Goal: Task Accomplishment & Management: Manage account settings

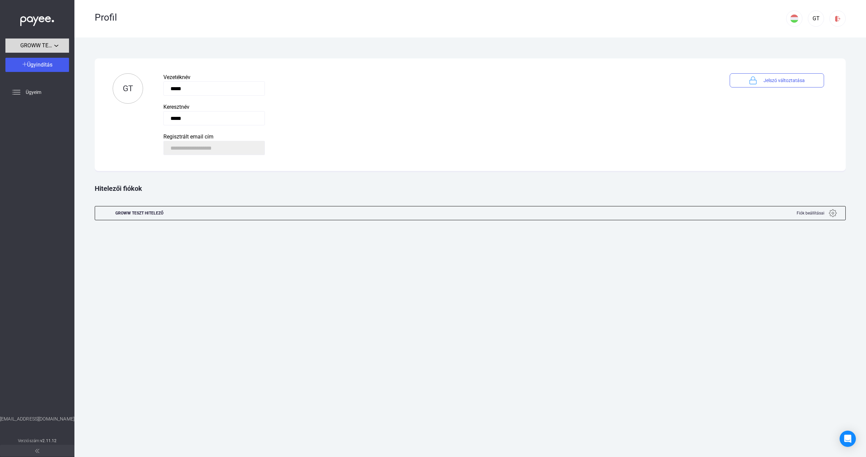
click at [58, 50] on button "GROWW TESZT HITELEZŐ" at bounding box center [37, 46] width 64 height 14
click at [61, 42] on div at bounding box center [433, 228] width 866 height 457
click at [61, 21] on div at bounding box center [37, 19] width 74 height 39
click at [32, 18] on img at bounding box center [37, 20] width 34 height 14
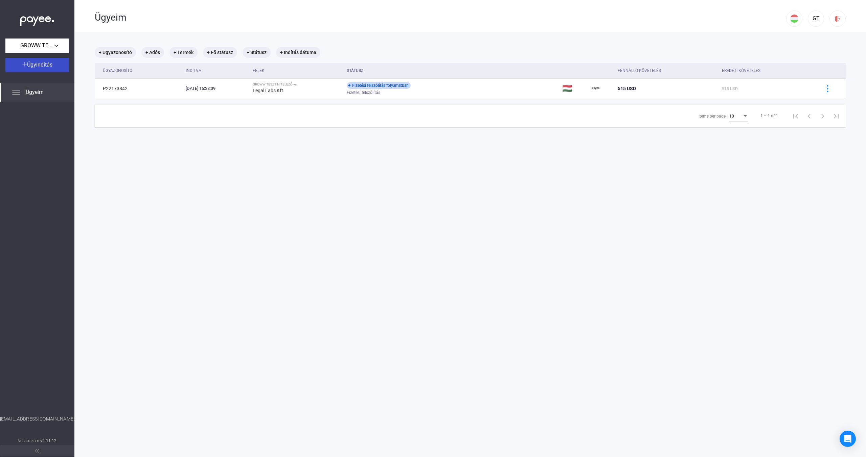
click at [46, 64] on span "Ügyindítás" at bounding box center [39, 65] width 25 height 6
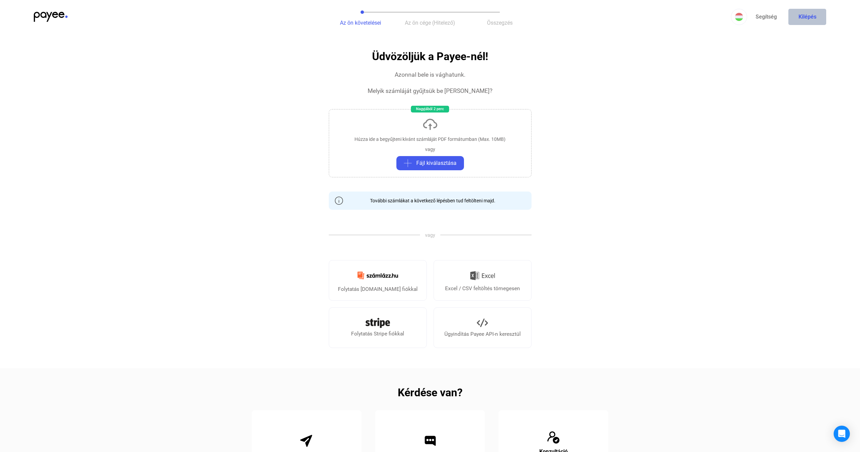
click at [800, 18] on button "Kilépés" at bounding box center [808, 17] width 38 height 16
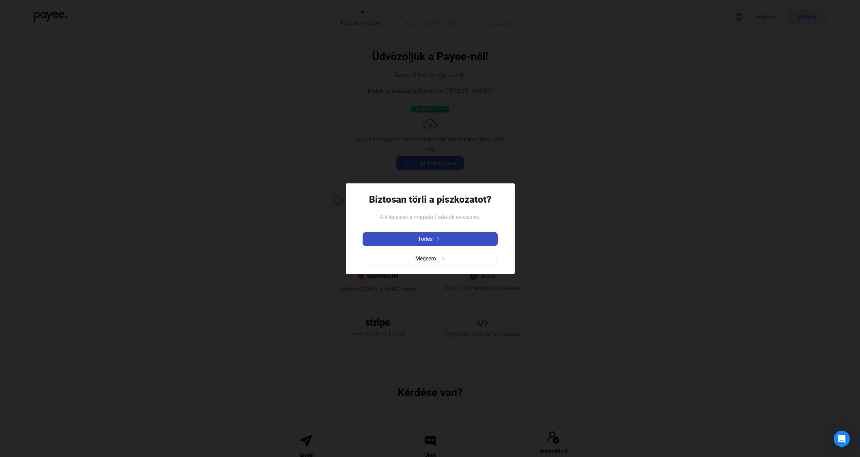
click at [466, 244] on button "Törlés" at bounding box center [430, 239] width 135 height 14
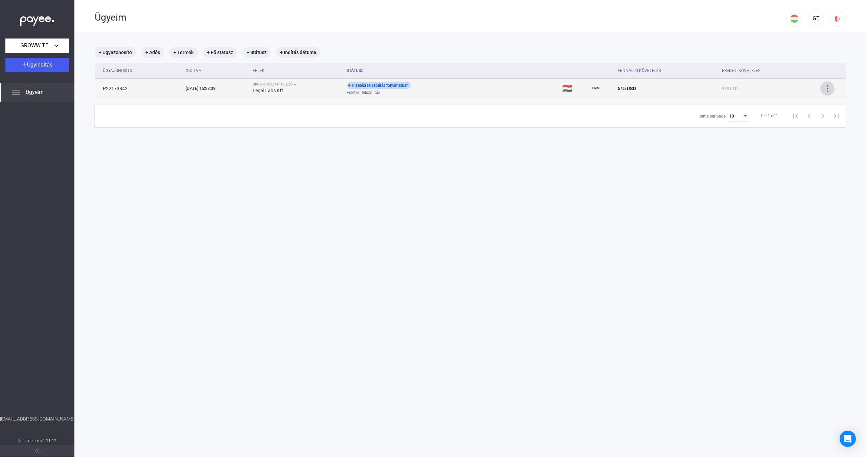
click at [824, 90] on img at bounding box center [827, 88] width 7 height 7
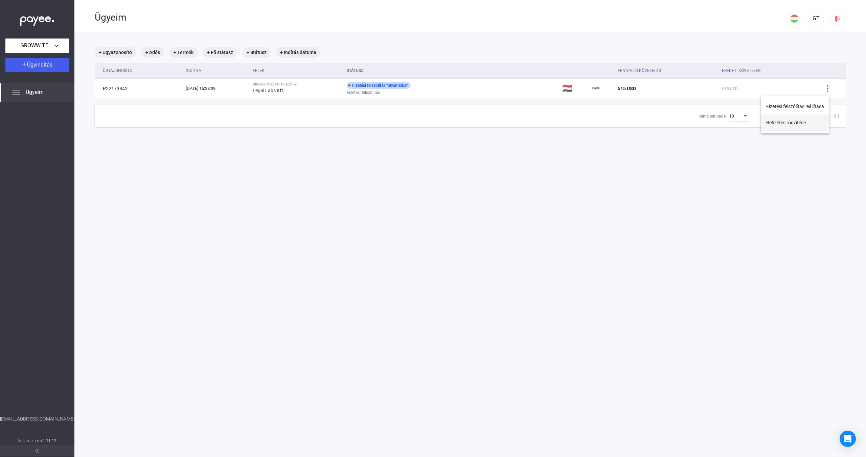
click at [798, 121] on button "Befizetés rögzítése" at bounding box center [794, 123] width 69 height 16
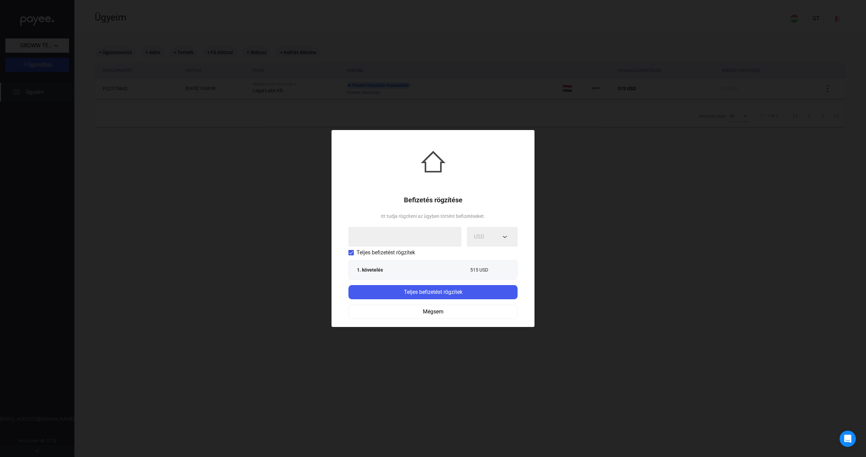
click at [420, 277] on div "1. követelés 515 USD" at bounding box center [432, 270] width 169 height 20
click at [475, 209] on div "Befizetés rögzítése Itt tudja rögzíteni az ügyben történt befizetéseket. USD Te…" at bounding box center [432, 228] width 203 height 197
click at [401, 252] on span "Teljes befizetést rögzítek" at bounding box center [385, 253] width 58 height 8
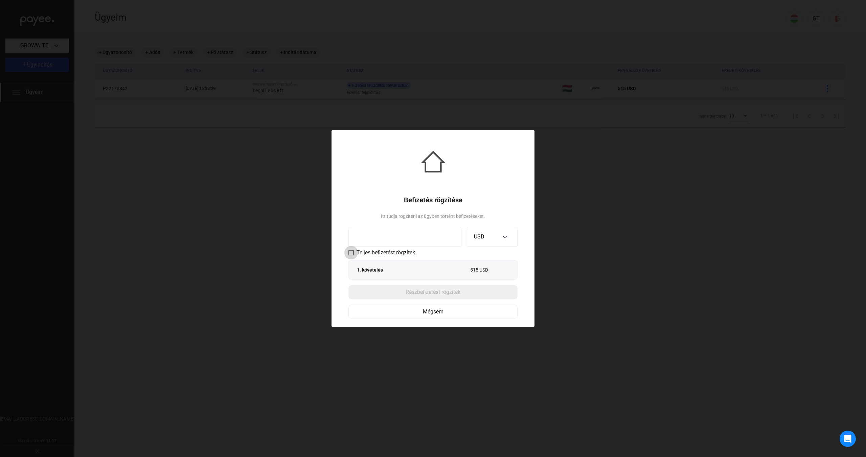
click at [401, 252] on span "Teljes befizetést rögzítek" at bounding box center [385, 253] width 58 height 8
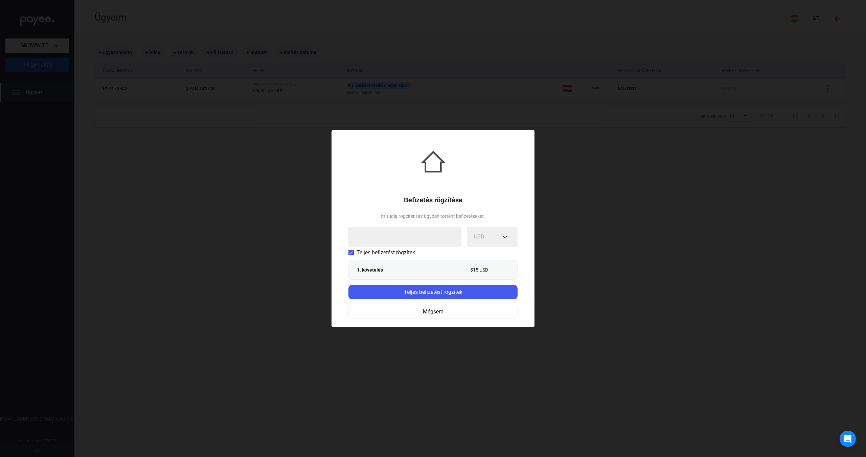
click at [401, 252] on span "Teljes befizetést rögzítek" at bounding box center [385, 253] width 58 height 8
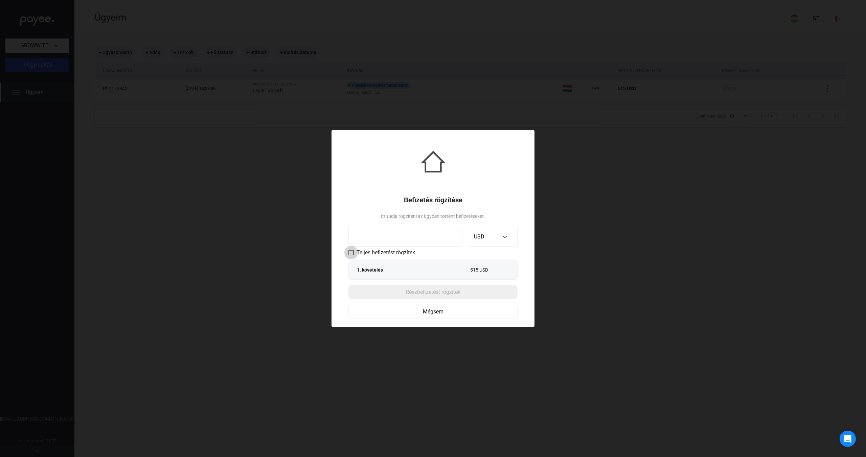
click at [391, 251] on span "Teljes befizetést rögzítek" at bounding box center [385, 253] width 58 height 8
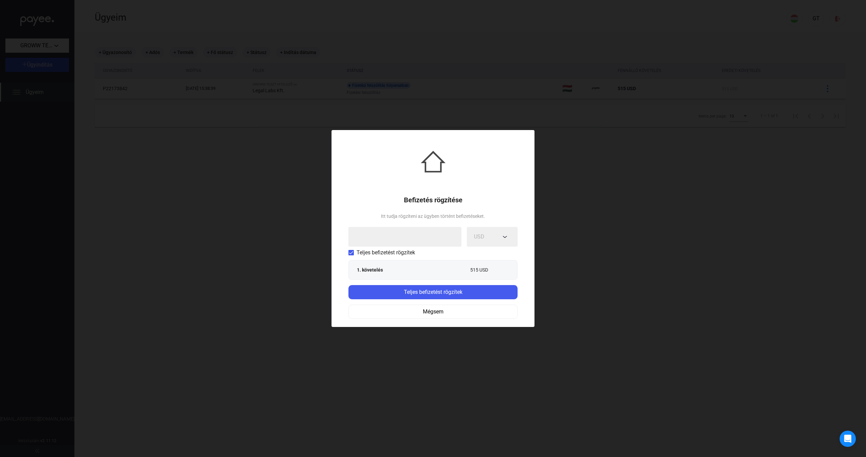
click at [400, 251] on span "Teljes befizetést rögzítek" at bounding box center [385, 253] width 58 height 8
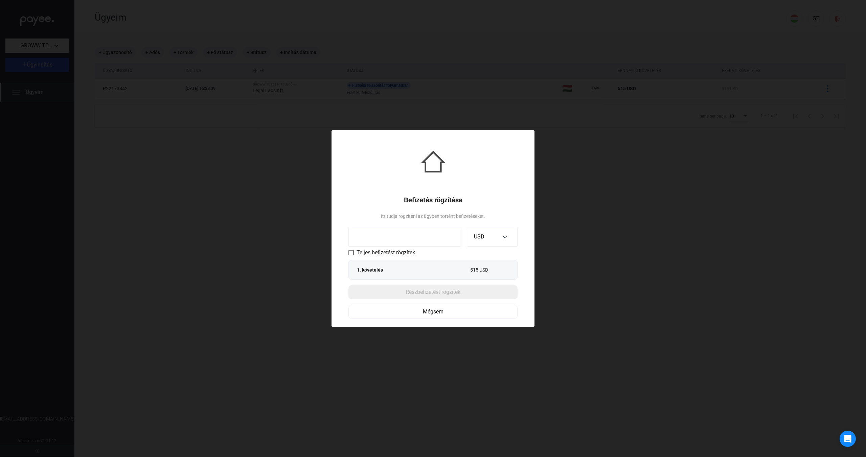
click at [411, 237] on input at bounding box center [404, 237] width 113 height 20
type input "***"
click at [453, 289] on div "Részbefizetést rögzítek" at bounding box center [432, 292] width 165 height 8
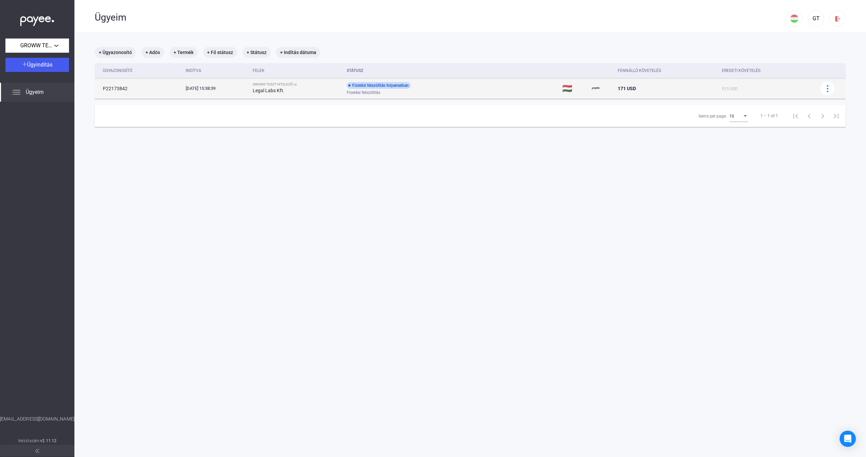
click at [683, 88] on div "171 USD" at bounding box center [666, 89] width 99 height 8
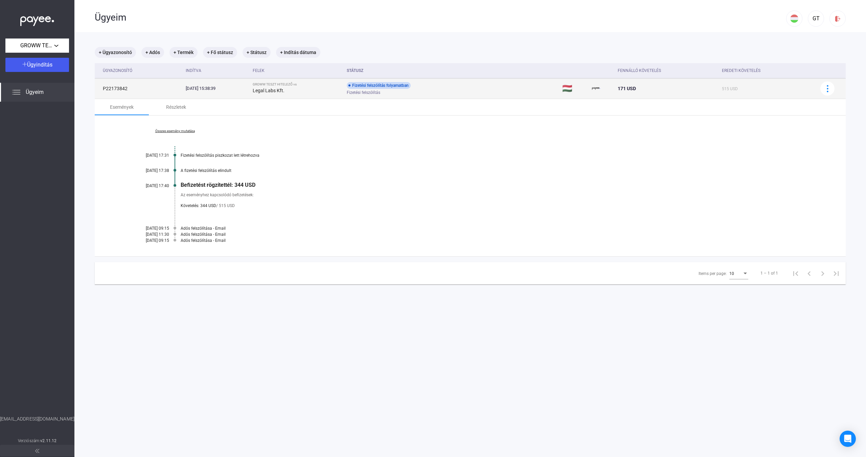
click at [683, 88] on div "171 USD" at bounding box center [666, 89] width 99 height 8
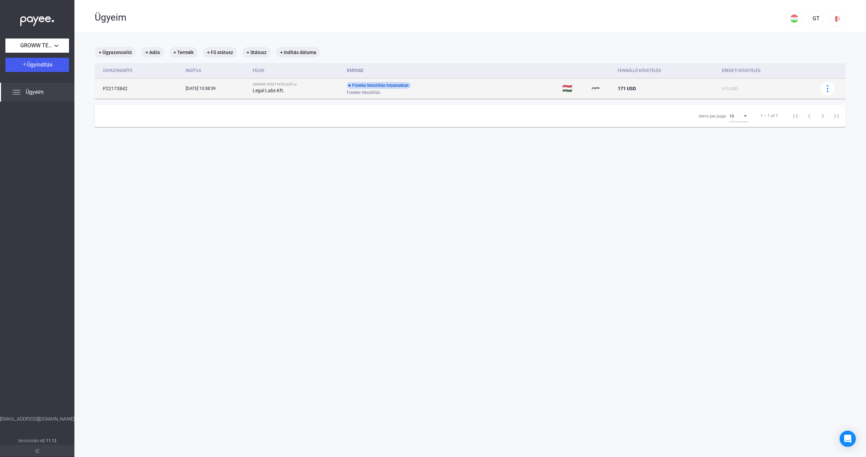
click at [598, 90] on img at bounding box center [596, 89] width 8 height 8
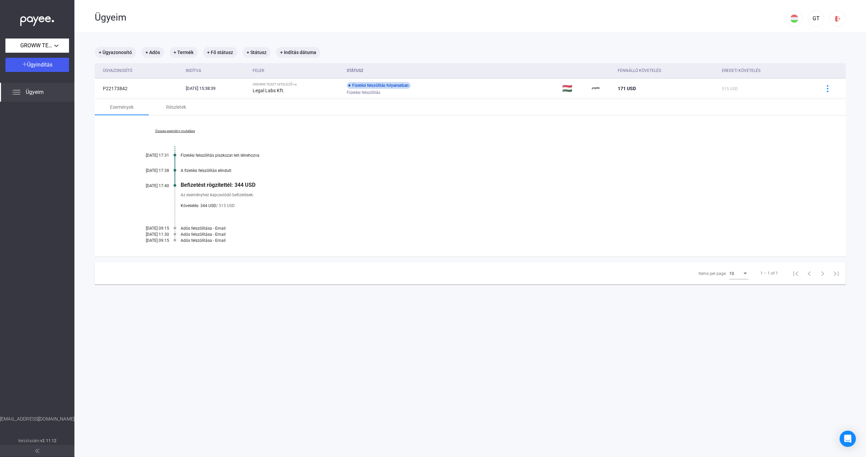
click at [175, 228] on div at bounding box center [174, 228] width 3 height 5
click at [182, 105] on div "Részletek" at bounding box center [176, 107] width 20 height 8
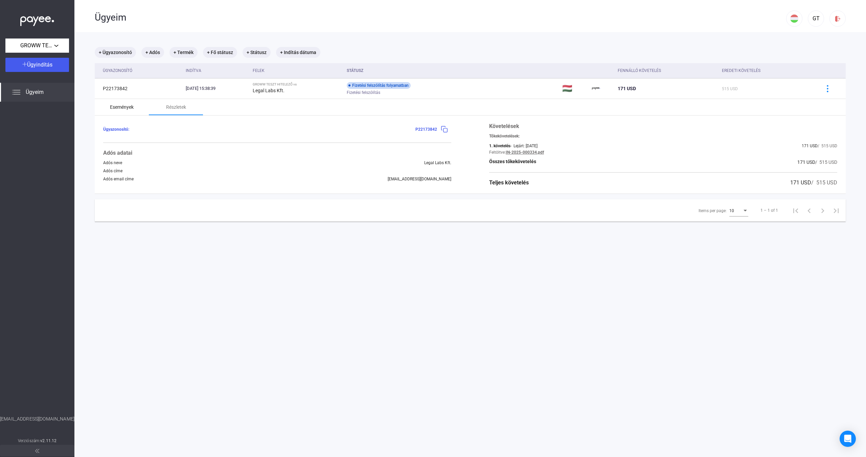
click at [143, 106] on div "Események" at bounding box center [122, 107] width 54 height 16
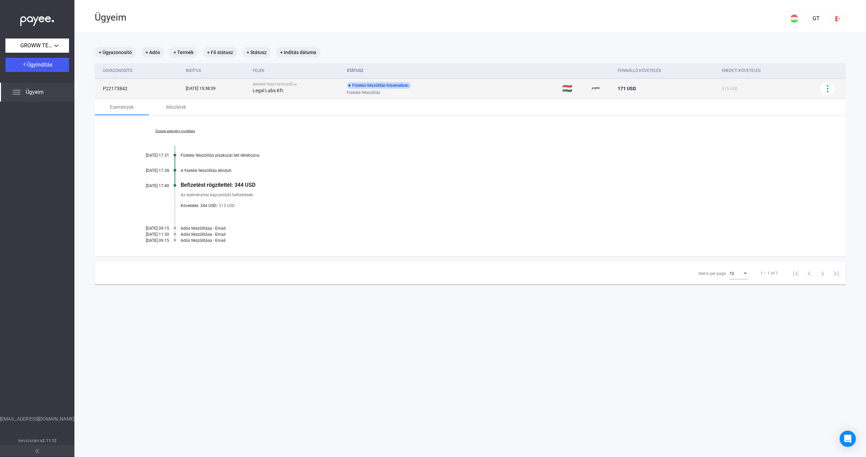
click at [125, 88] on td "P22173842" at bounding box center [139, 88] width 88 height 20
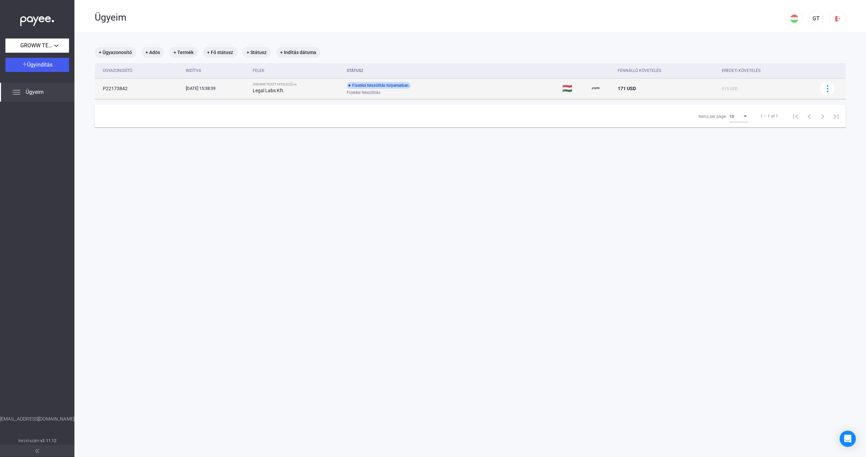
click at [125, 88] on td "P22173842" at bounding box center [139, 88] width 88 height 20
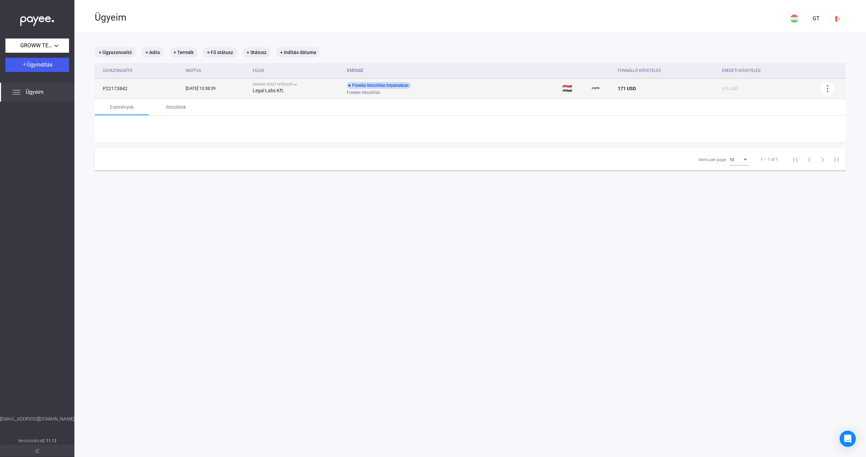
click at [130, 88] on td "P22173842" at bounding box center [139, 88] width 88 height 20
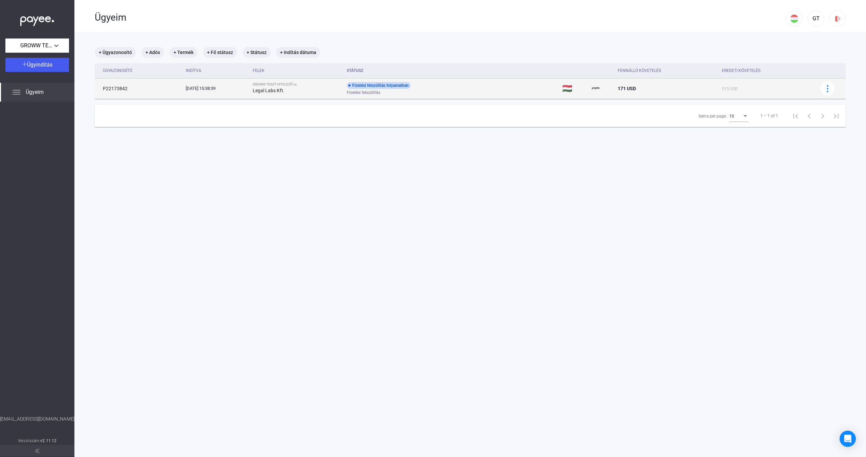
click at [134, 88] on td "P22173842" at bounding box center [139, 88] width 88 height 20
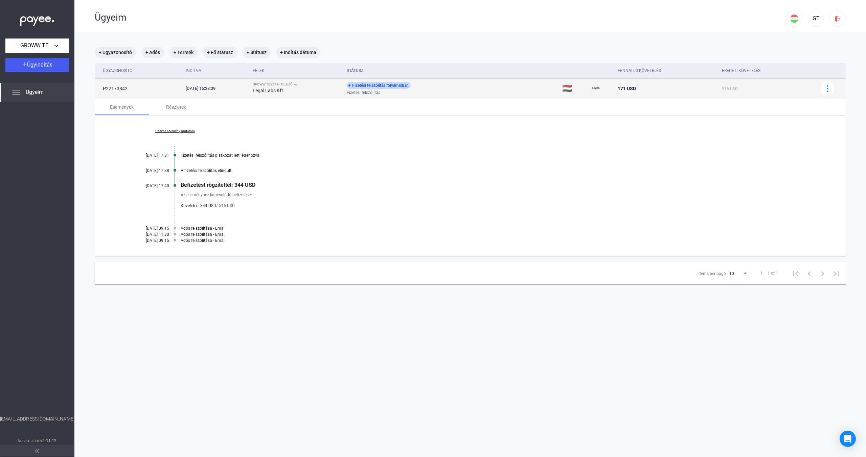
click at [372, 91] on span "Fizetési felszólítás" at bounding box center [363, 93] width 33 height 8
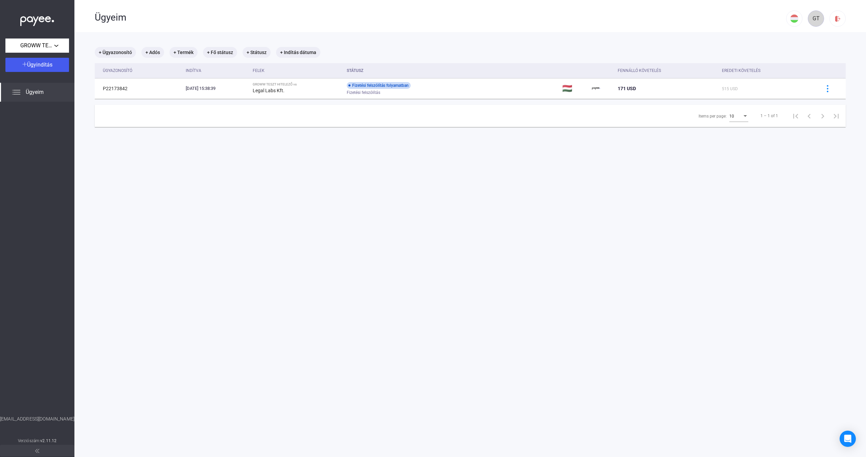
click at [810, 19] on div "GT" at bounding box center [815, 19] width 11 height 8
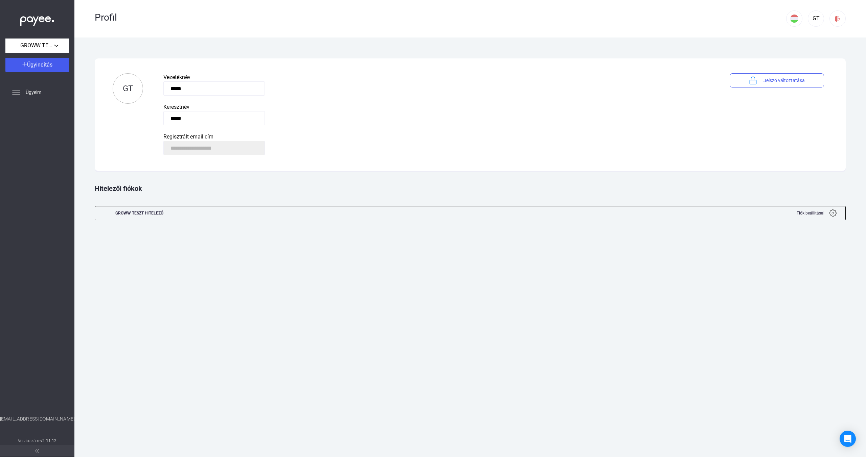
click at [735, 26] on div "Profil" at bounding box center [440, 16] width 691 height 33
click at [841, 17] on div at bounding box center [836, 18] width 11 height 7
